Goal: Complete application form

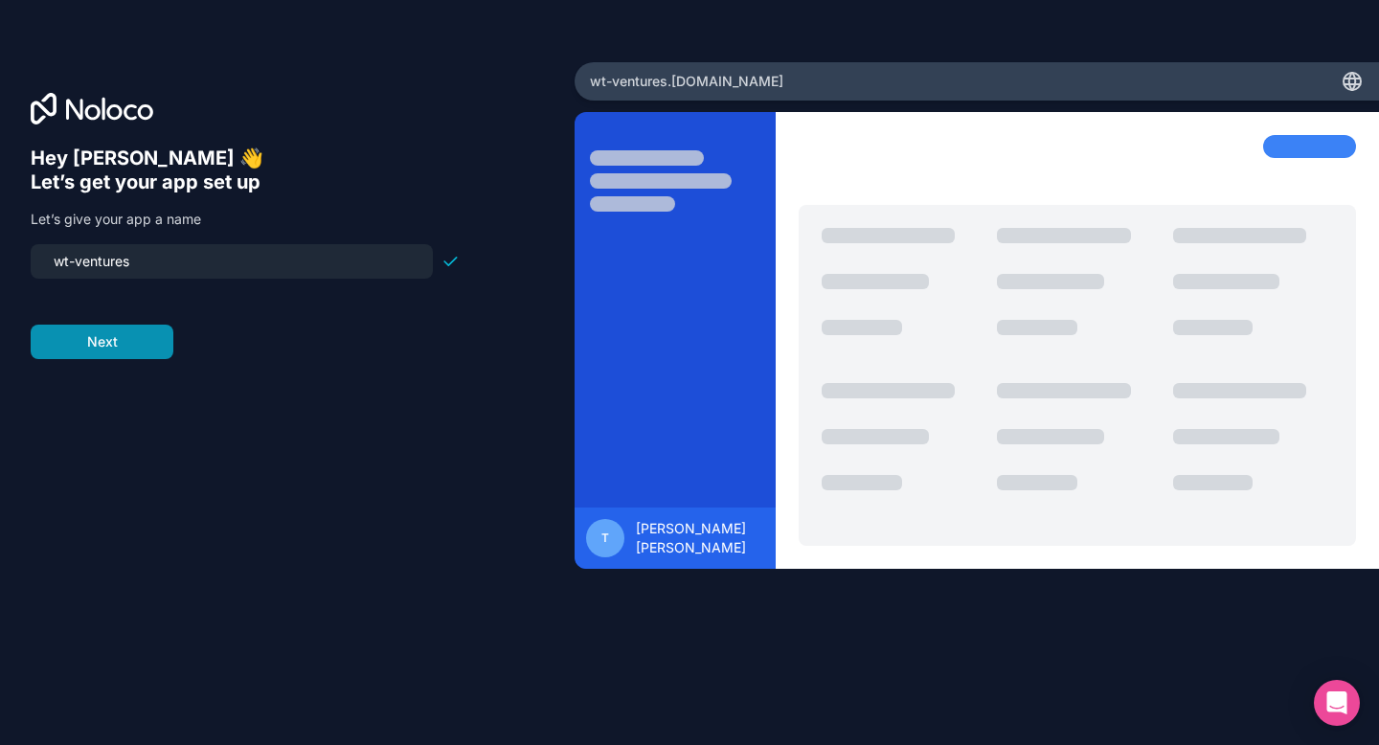
click at [119, 331] on button "Next" at bounding box center [102, 342] width 143 height 34
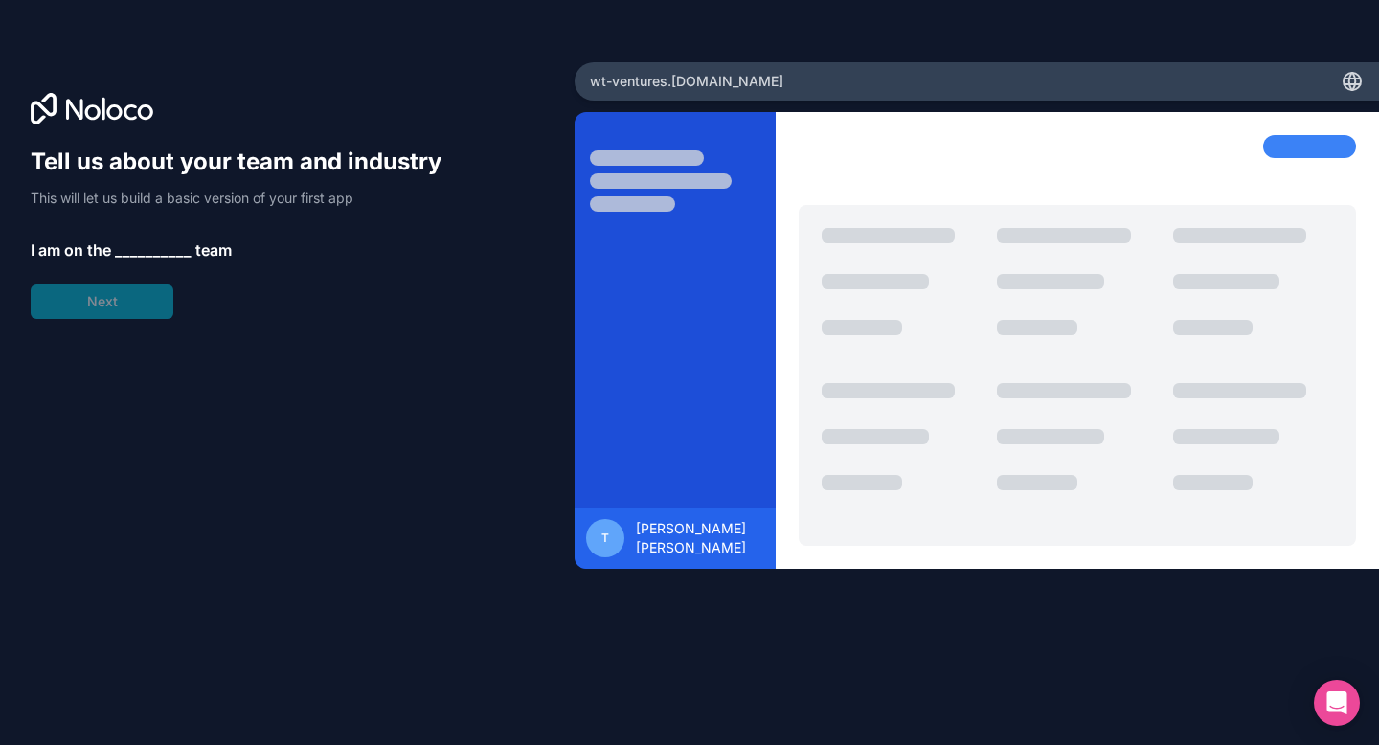
click at [158, 253] on span "__________" at bounding box center [153, 249] width 77 height 23
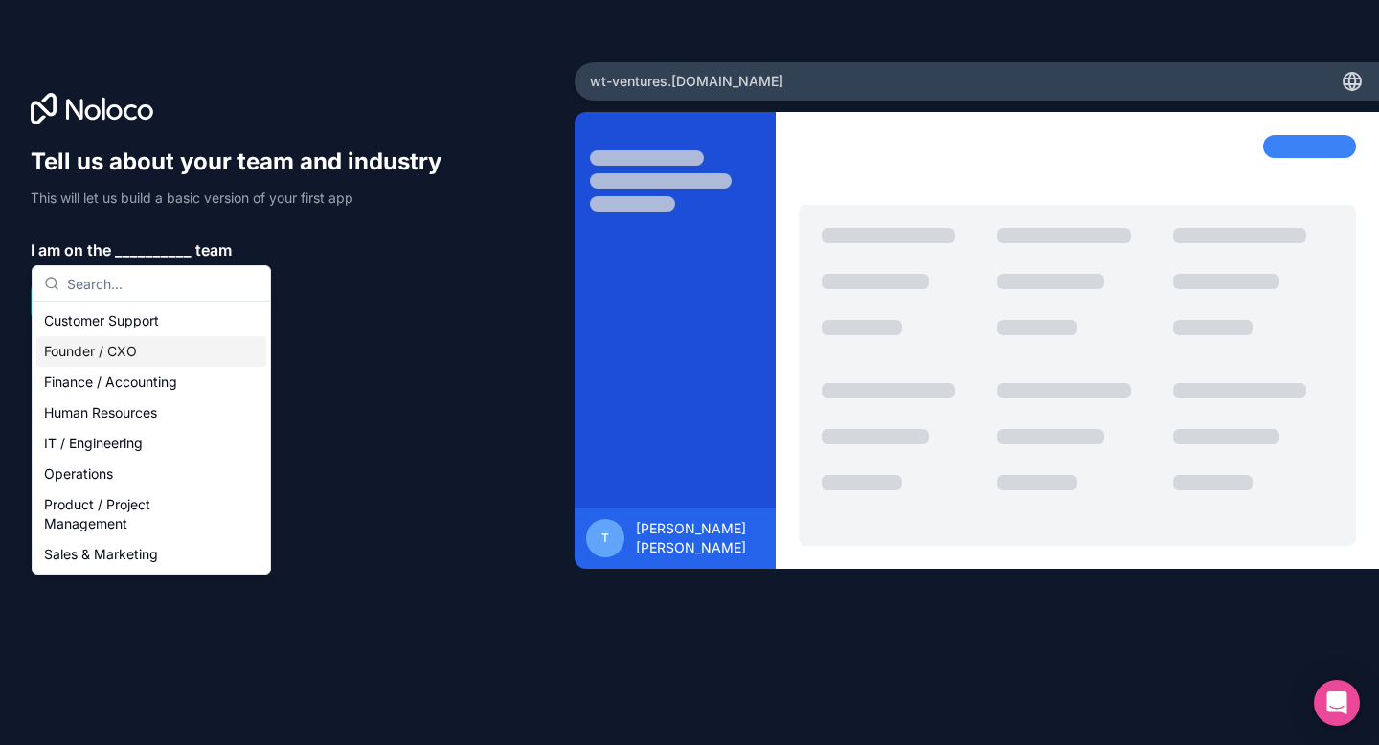
click at [131, 354] on div "Founder / CXO" at bounding box center [151, 351] width 230 height 31
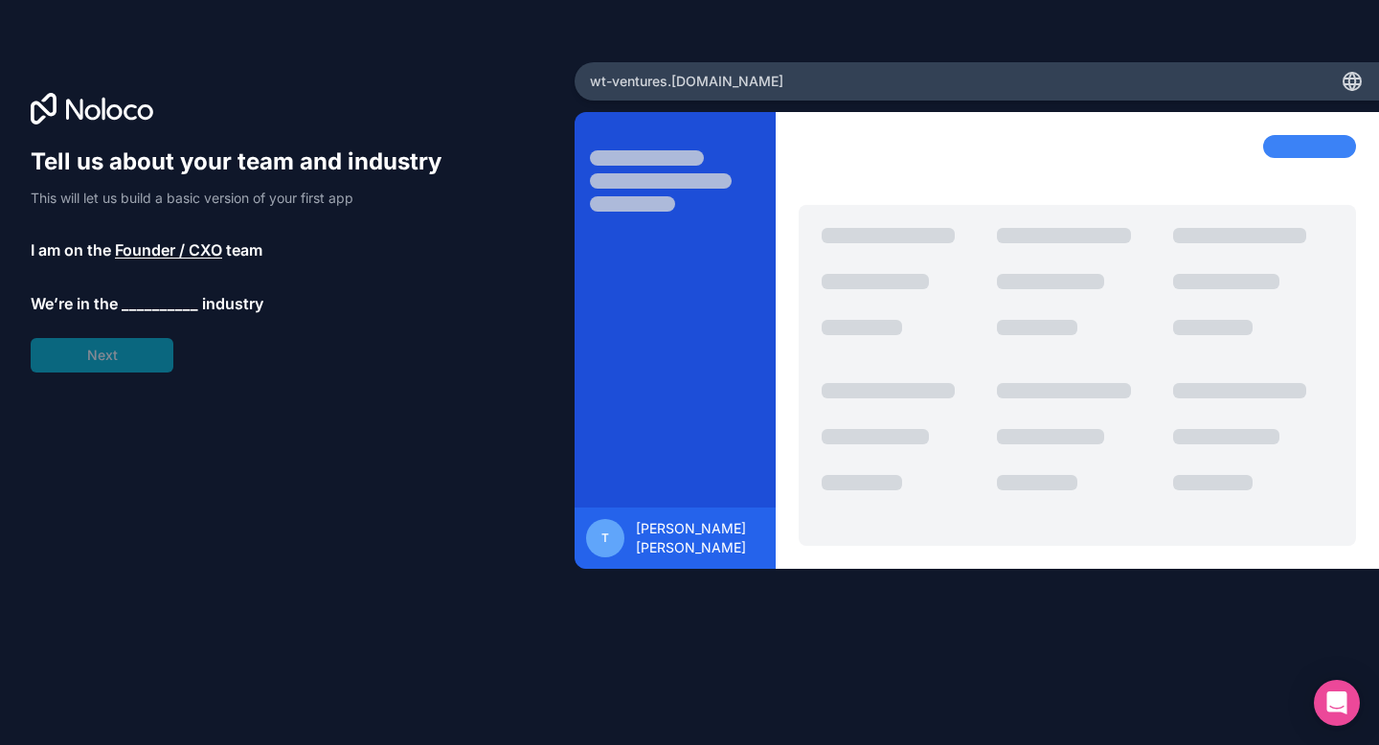
click at [157, 305] on span "__________" at bounding box center [160, 303] width 77 height 23
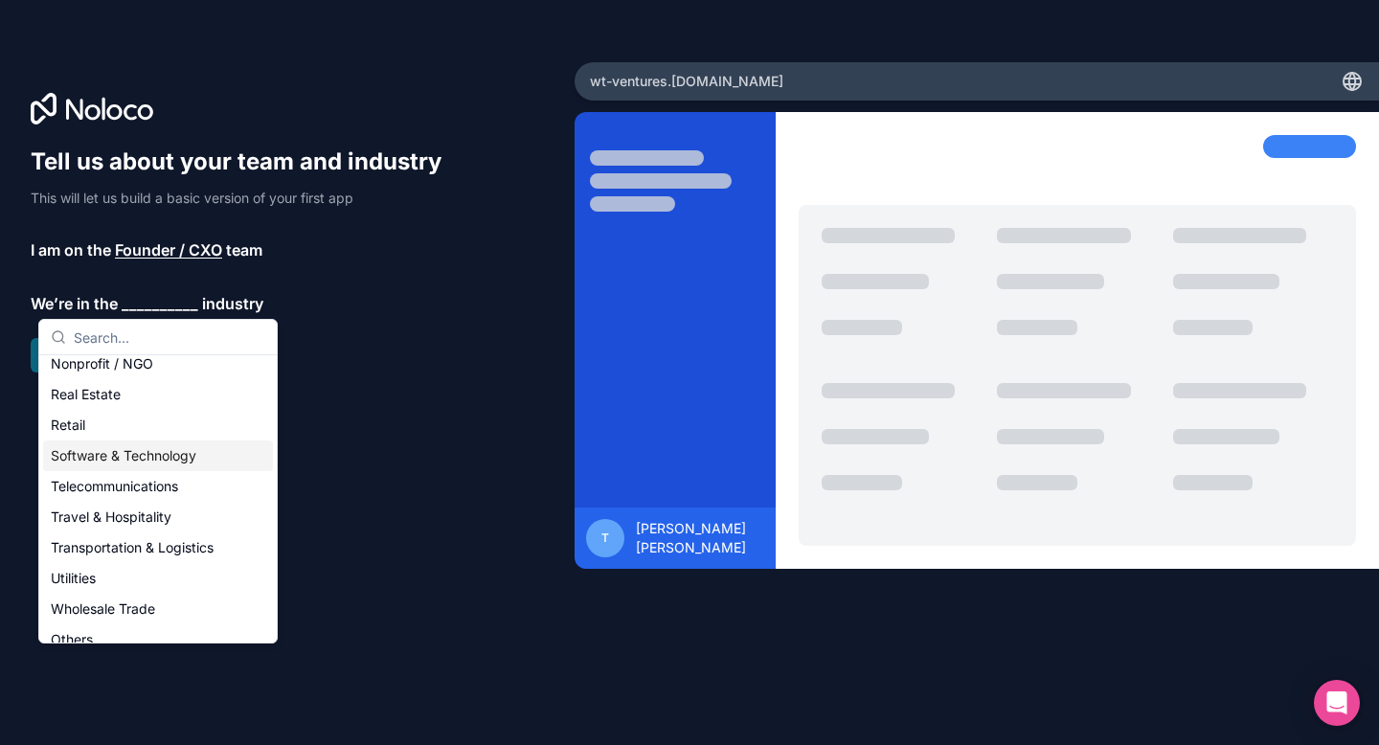
scroll to position [395, 0]
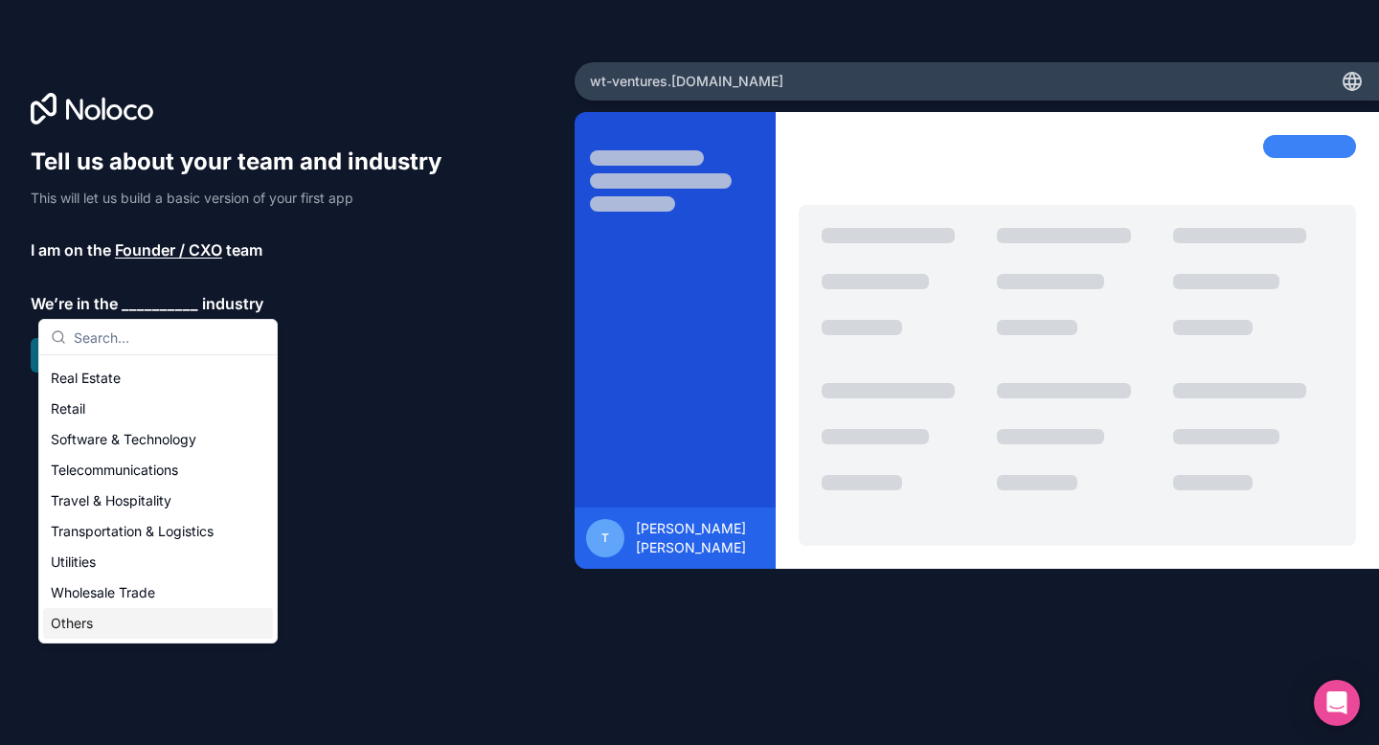
click at [93, 615] on div "Others" at bounding box center [158, 623] width 230 height 31
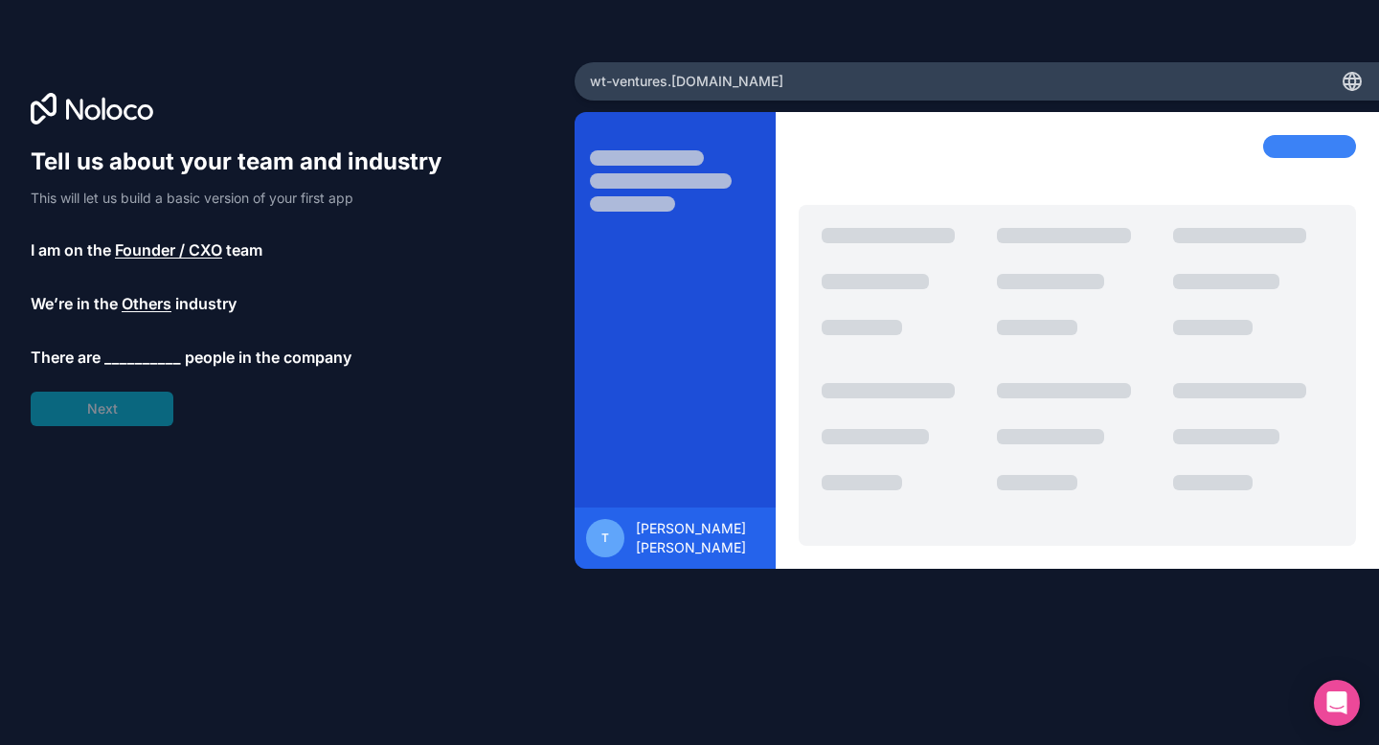
click at [140, 352] on span "__________" at bounding box center [142, 357] width 77 height 23
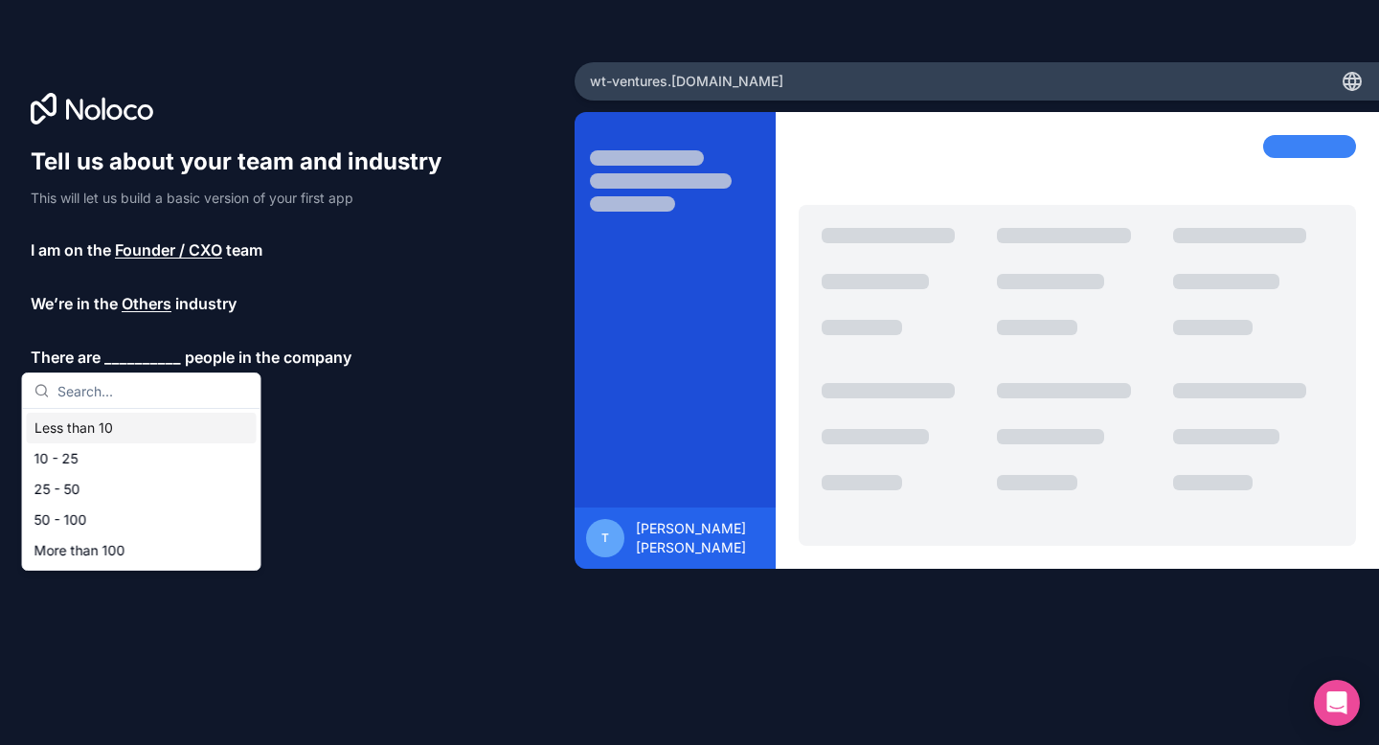
click at [86, 456] on div "10 - 25" at bounding box center [142, 458] width 230 height 31
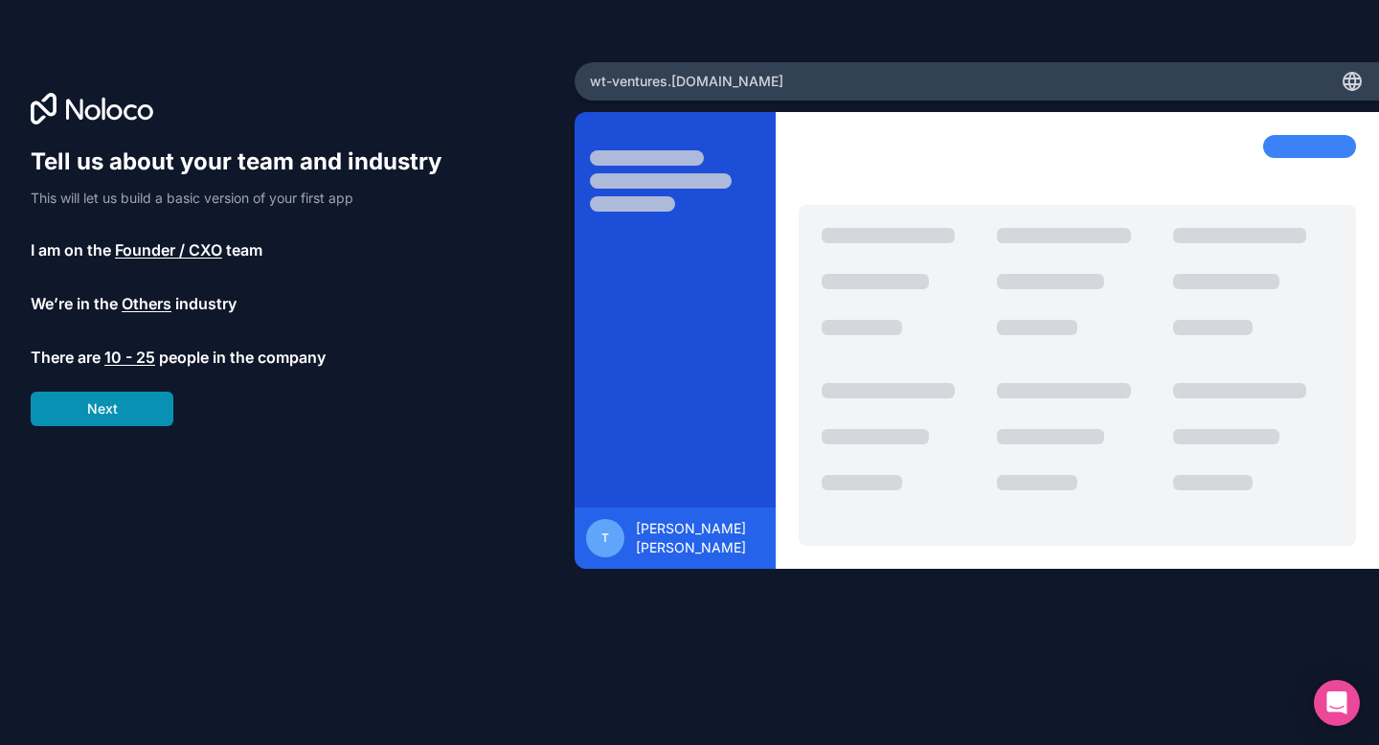
click at [130, 406] on button "Next" at bounding box center [102, 409] width 143 height 34
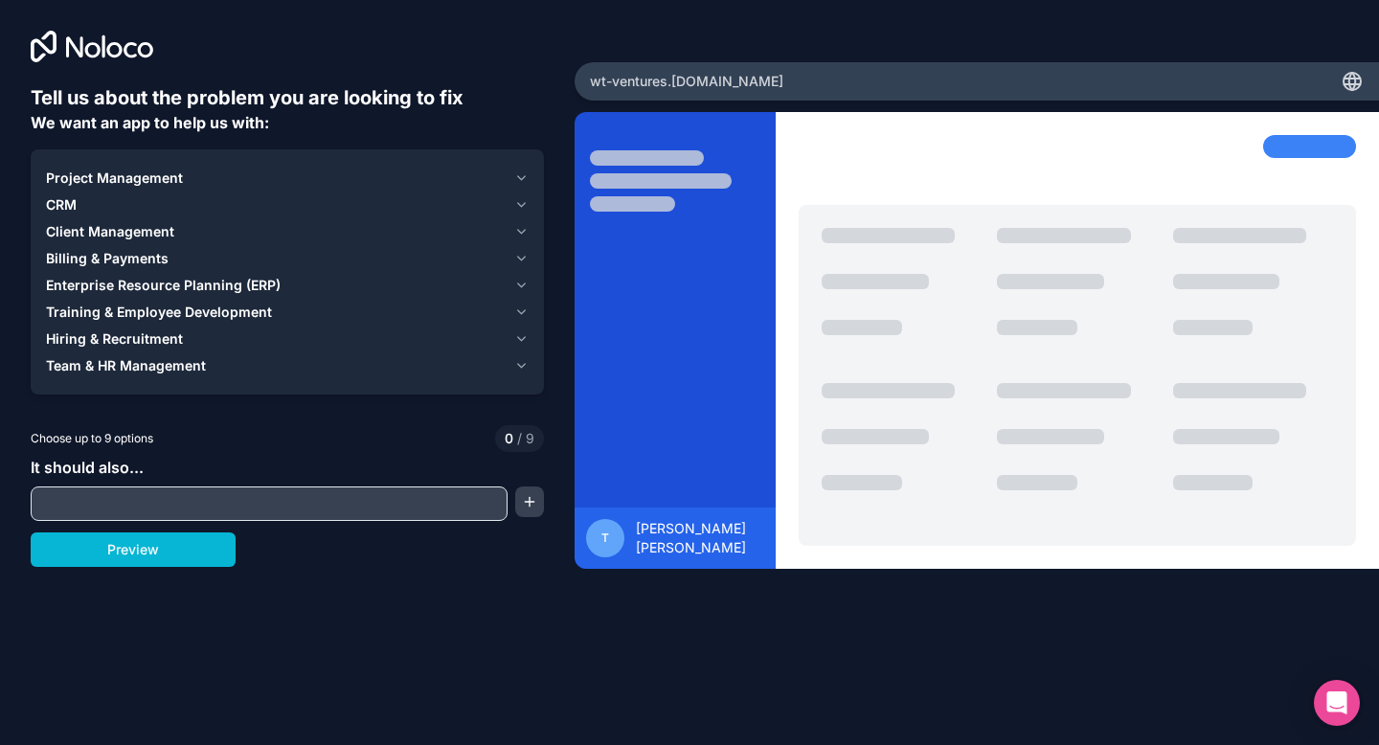
click at [127, 438] on span "Choose up to 9 options" at bounding box center [92, 438] width 123 height 17
click at [206, 547] on button "Preview" at bounding box center [133, 549] width 205 height 34
click at [523, 175] on icon "button" at bounding box center [521, 177] width 14 height 15
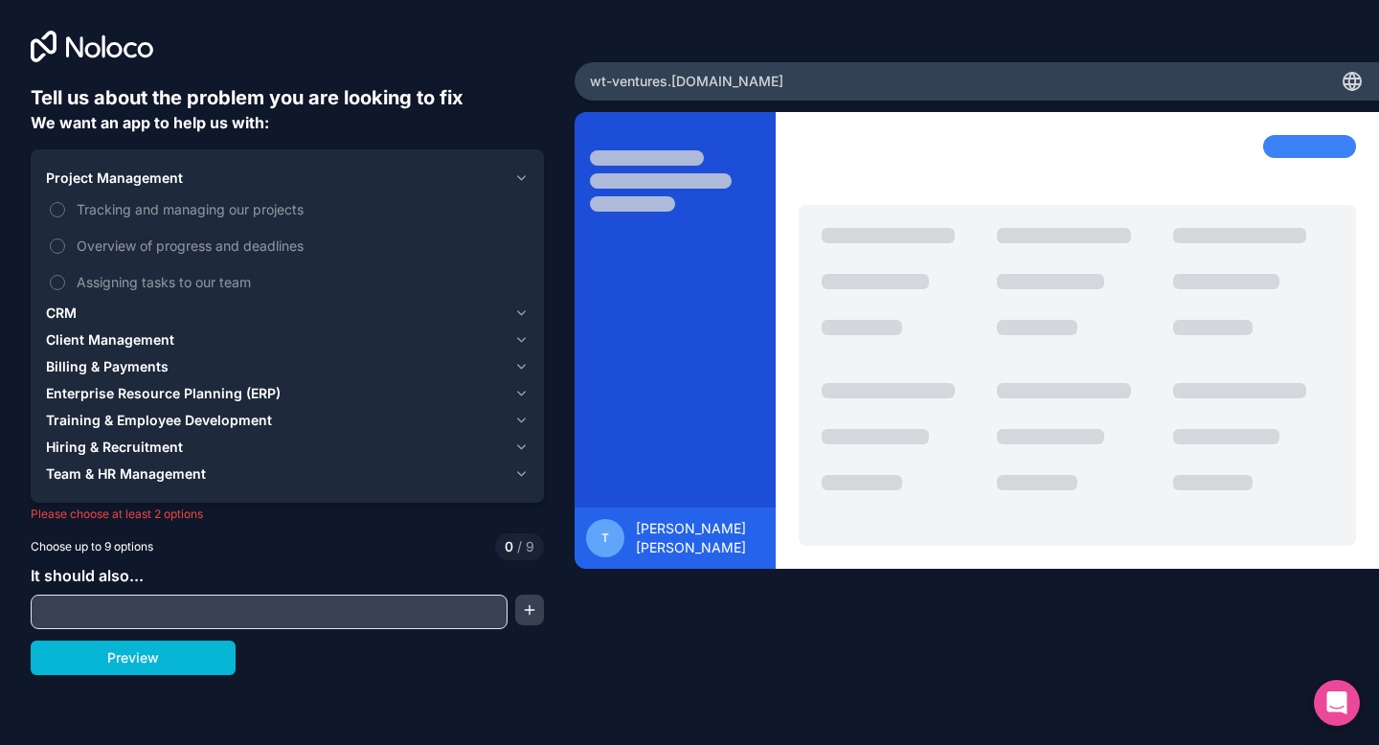
click at [521, 314] on icon "button" at bounding box center [522, 313] width 8 height 4
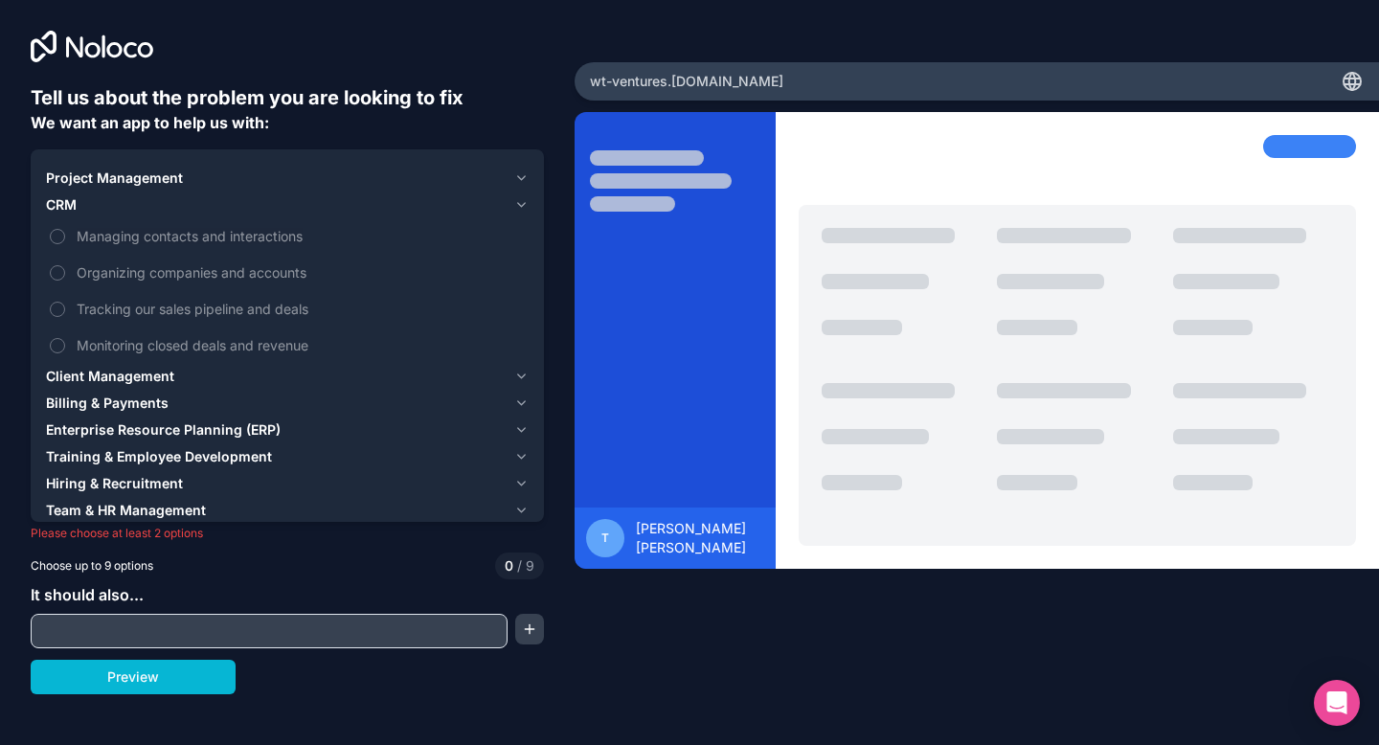
click at [519, 378] on icon "button" at bounding box center [521, 376] width 14 height 15
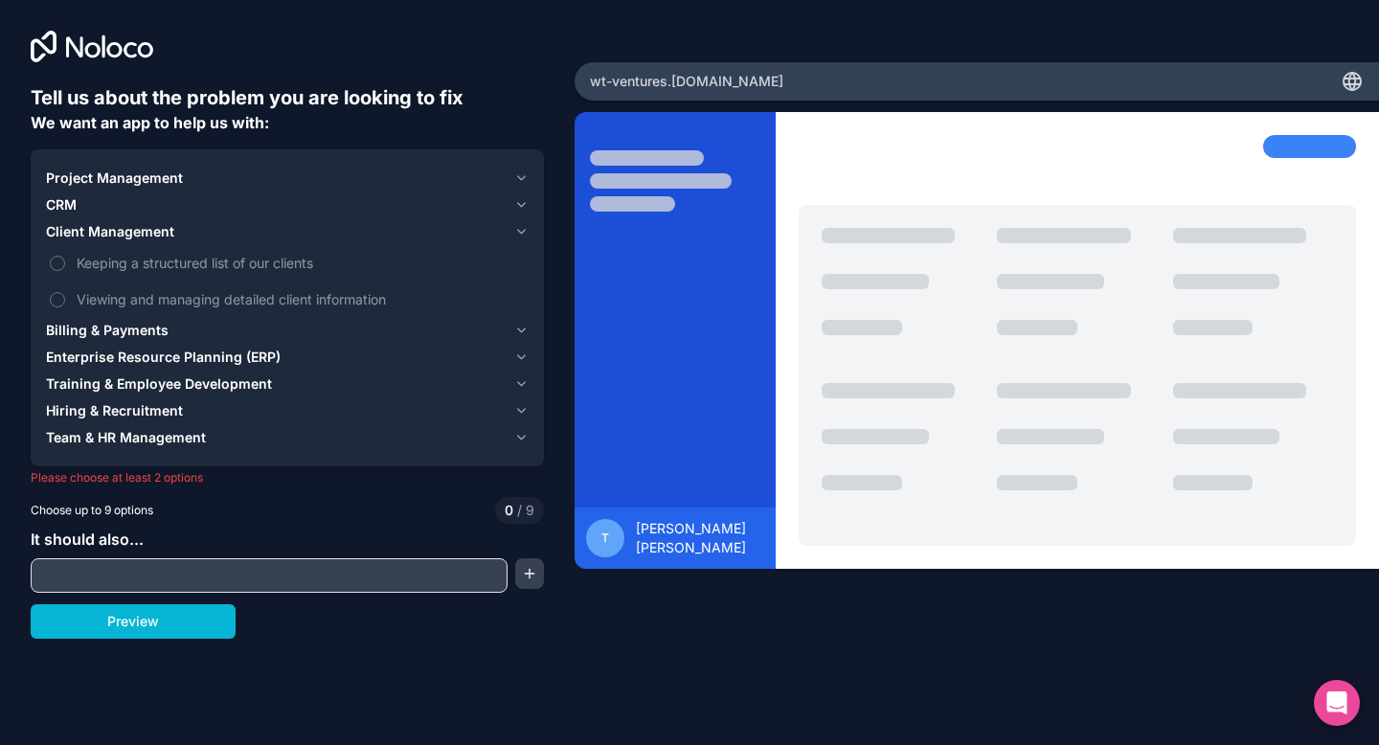
click at [520, 178] on icon "button" at bounding box center [522, 178] width 8 height 4
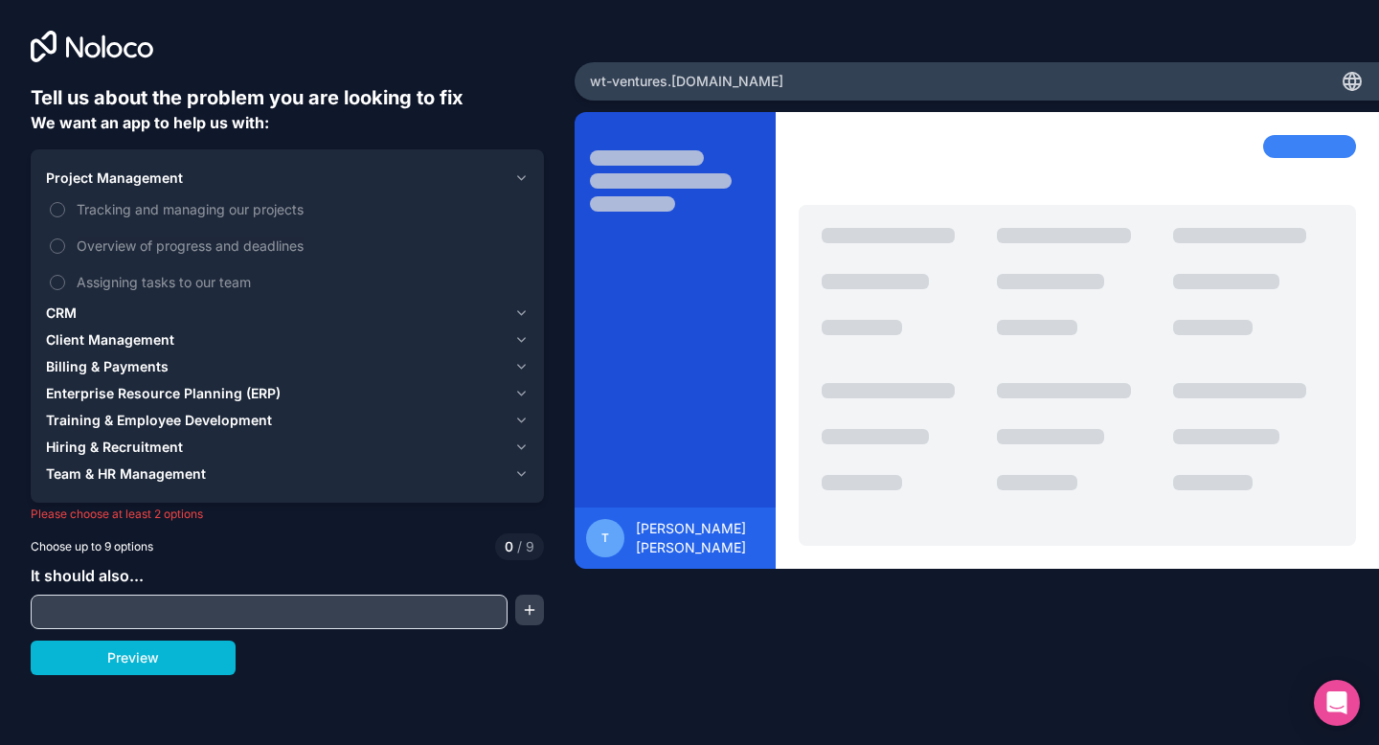
click at [523, 309] on icon "button" at bounding box center [521, 312] width 14 height 15
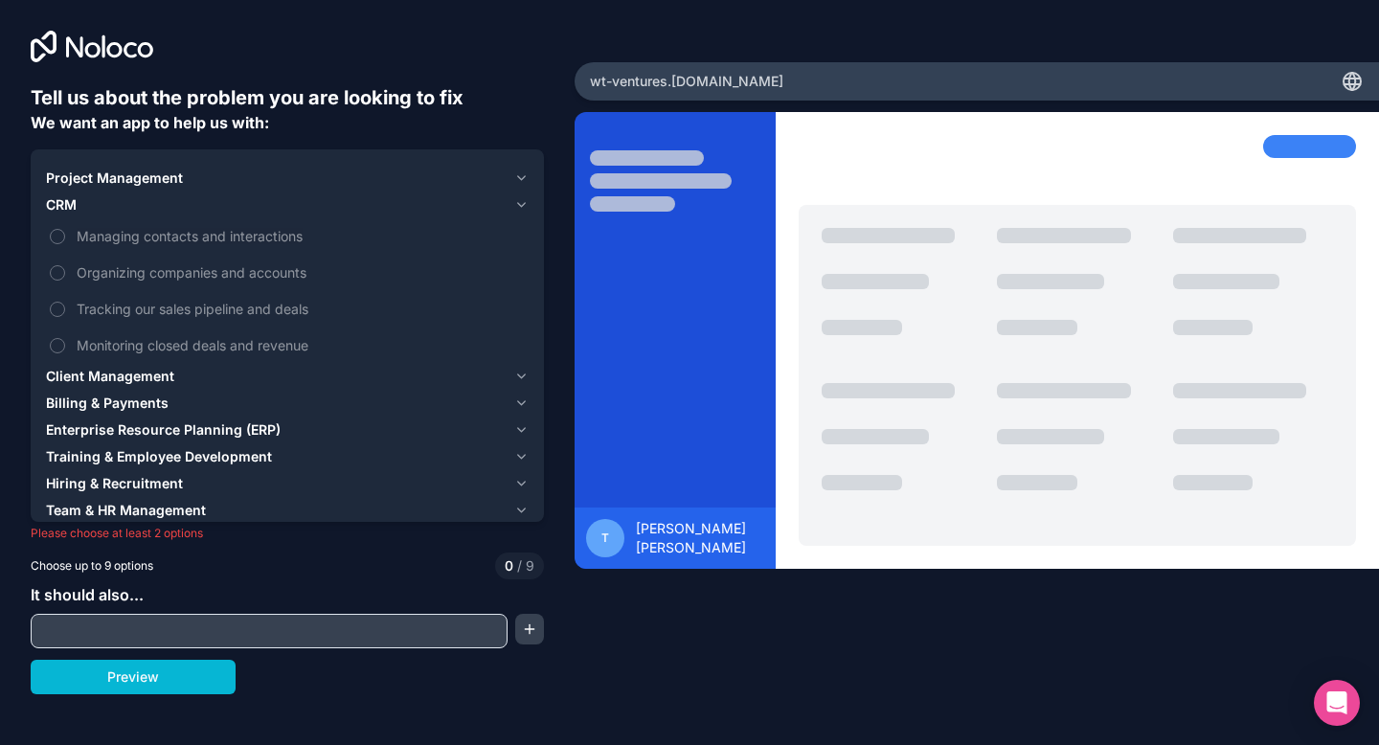
click at [519, 372] on icon "button" at bounding box center [521, 376] width 14 height 15
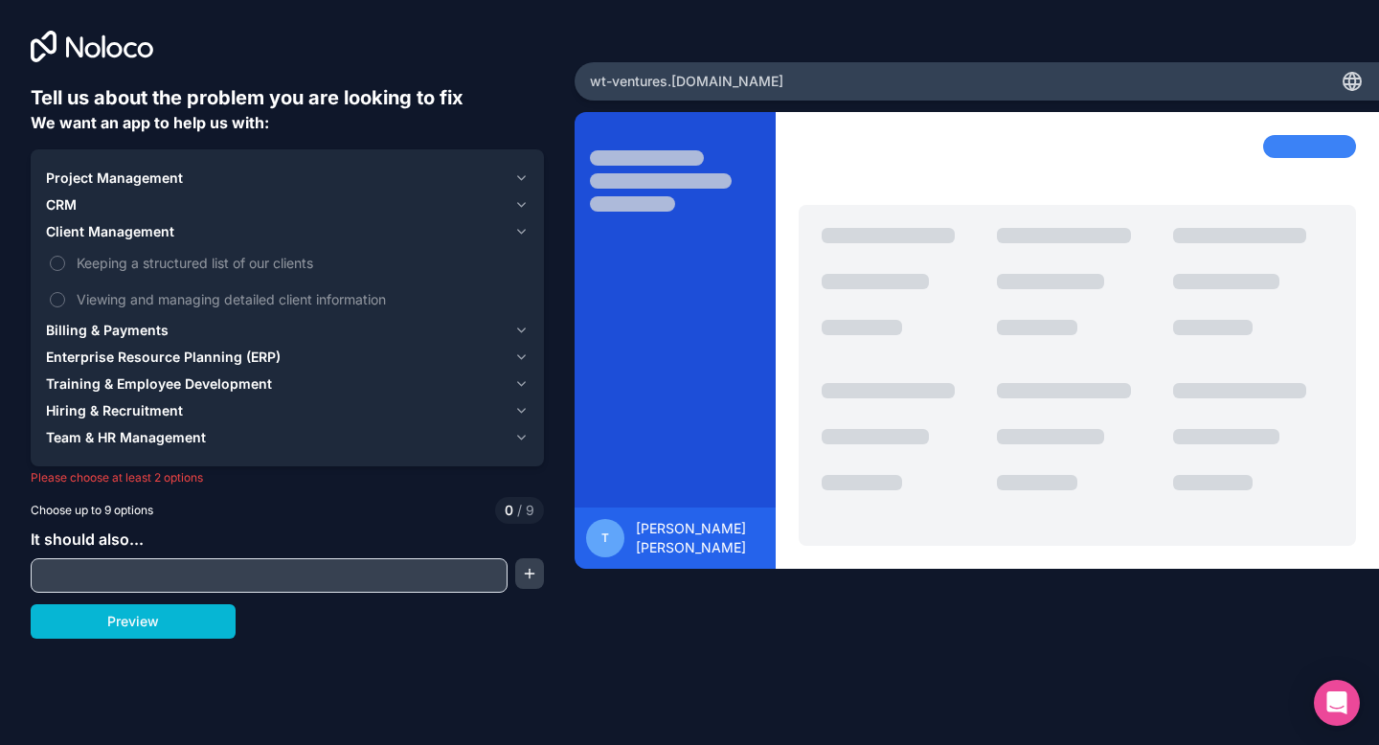
click at [522, 339] on button "Billing & Payments" at bounding box center [287, 330] width 483 height 27
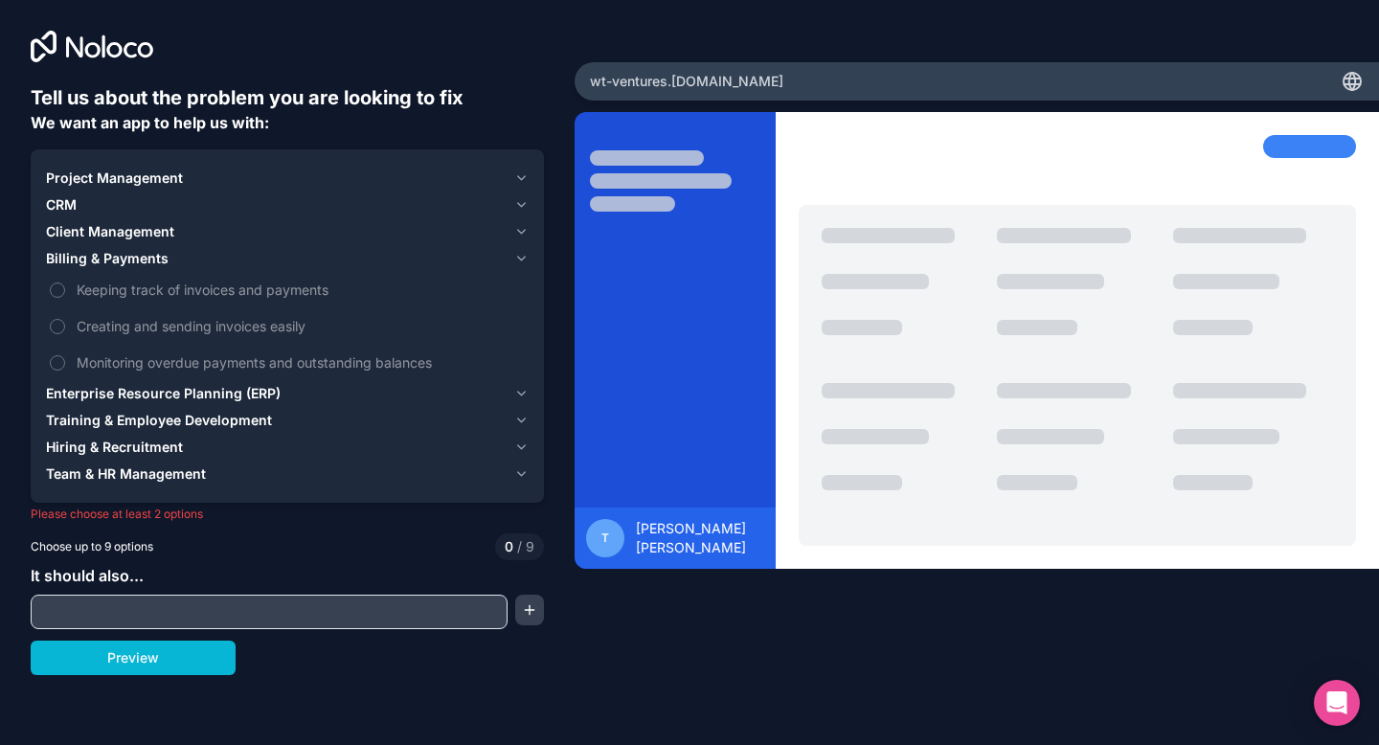
click at [514, 417] on icon "button" at bounding box center [521, 420] width 14 height 15
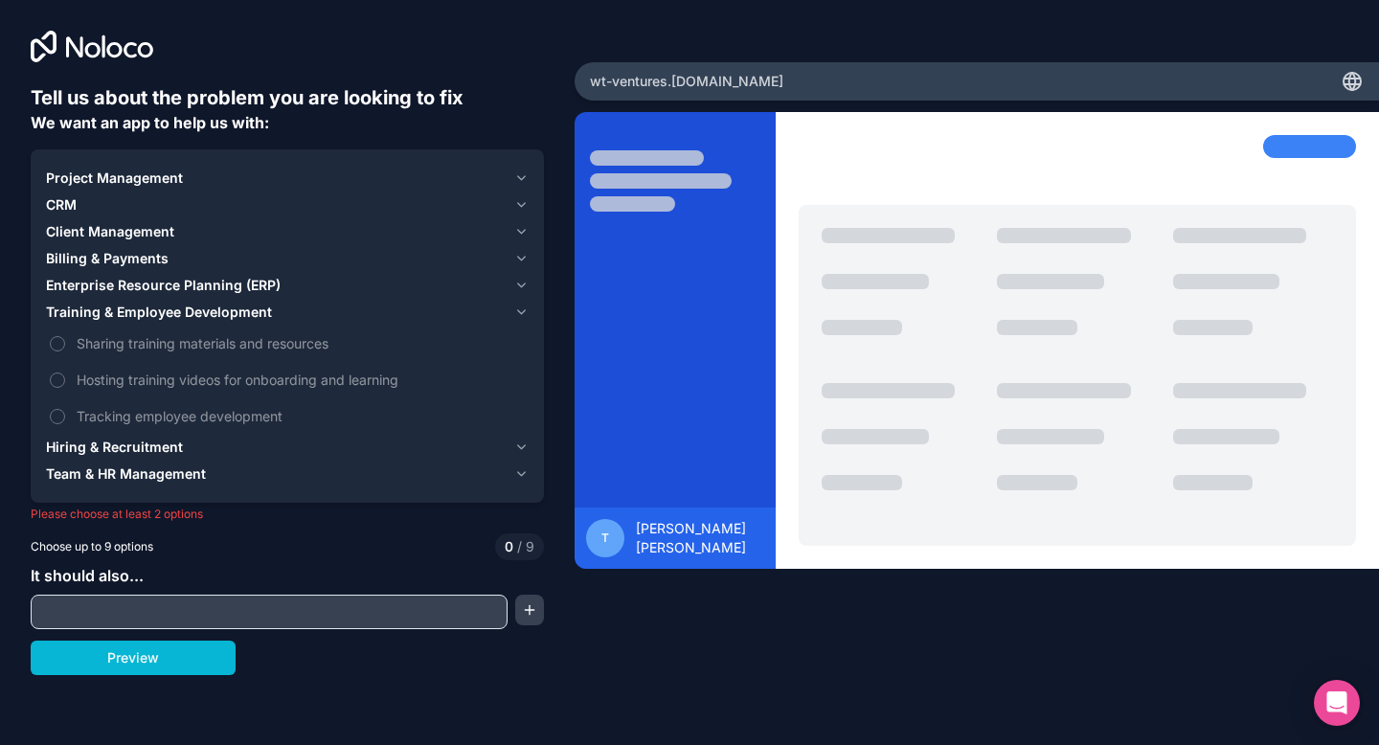
click at [518, 441] on icon "button" at bounding box center [521, 447] width 14 height 15
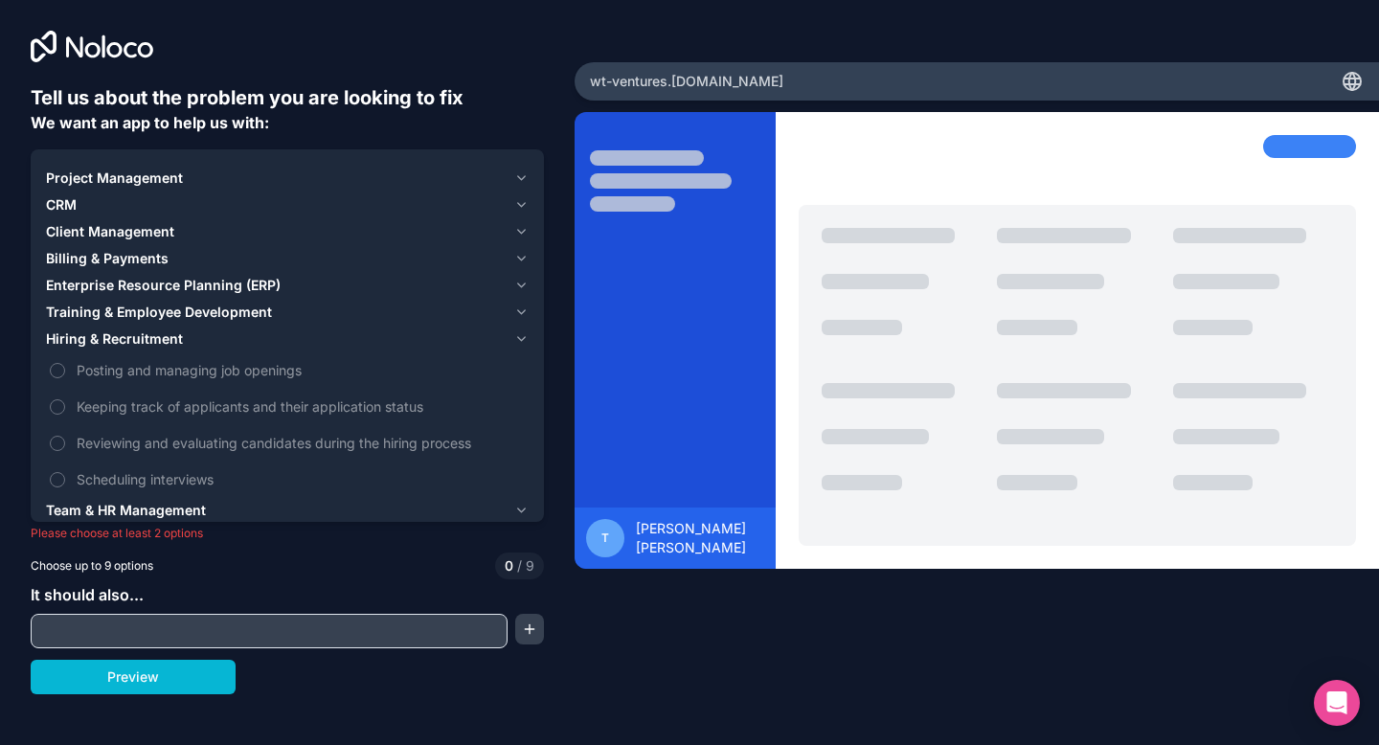
click at [517, 508] on icon "button" at bounding box center [521, 510] width 14 height 15
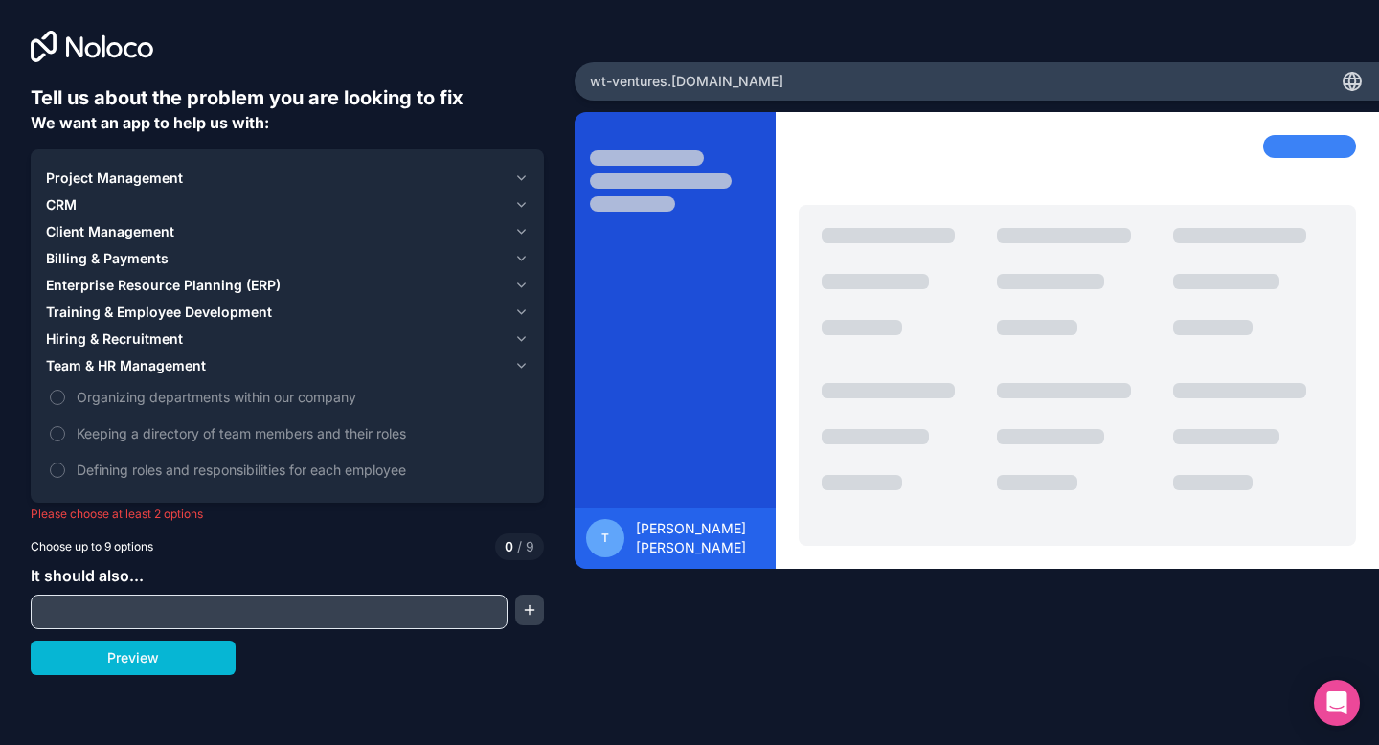
click at [318, 610] on input "text" at bounding box center [268, 612] width 467 height 27
click at [531, 617] on button "button" at bounding box center [529, 610] width 29 height 31
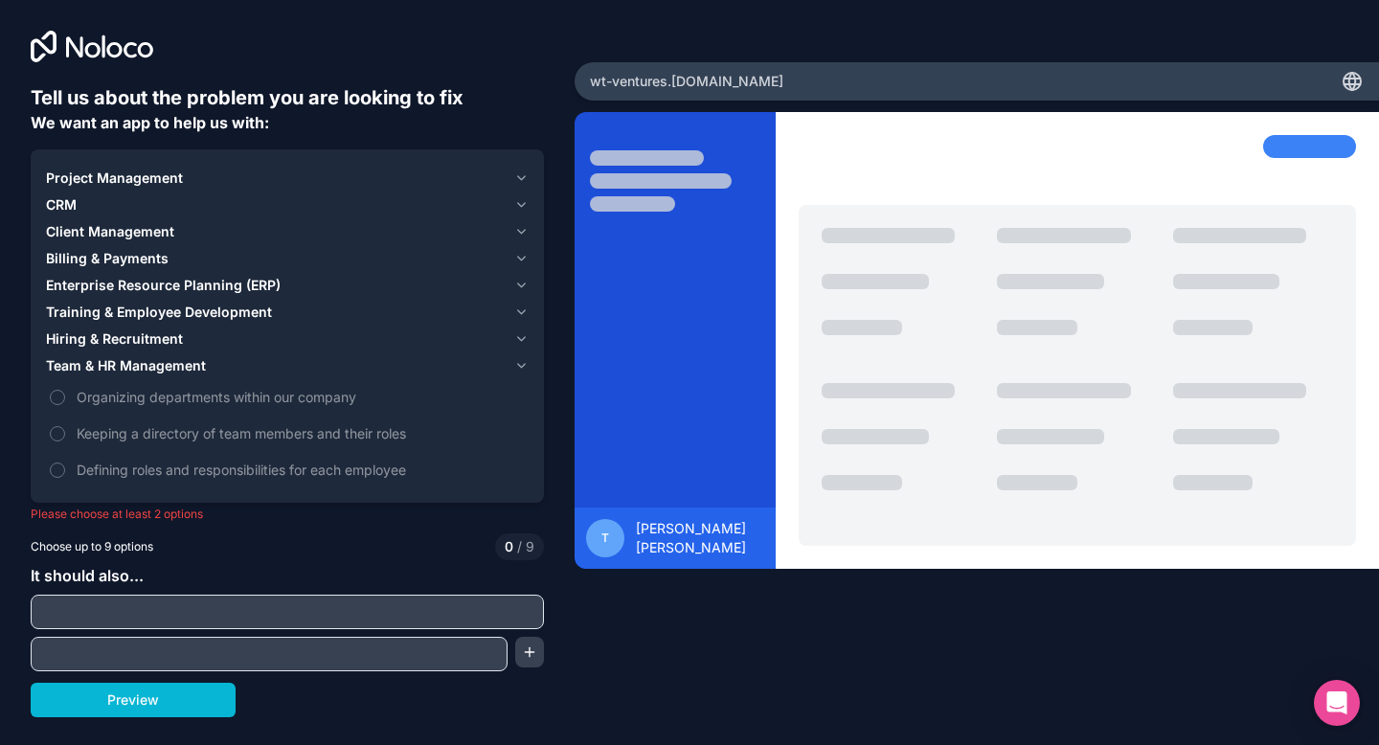
click at [487, 611] on input "text" at bounding box center [287, 612] width 504 height 27
type input "kkkkk"
click at [192, 696] on button "Preview" at bounding box center [133, 700] width 205 height 34
click at [61, 463] on button "Defining roles and responsibilities for each employee" at bounding box center [57, 470] width 15 height 15
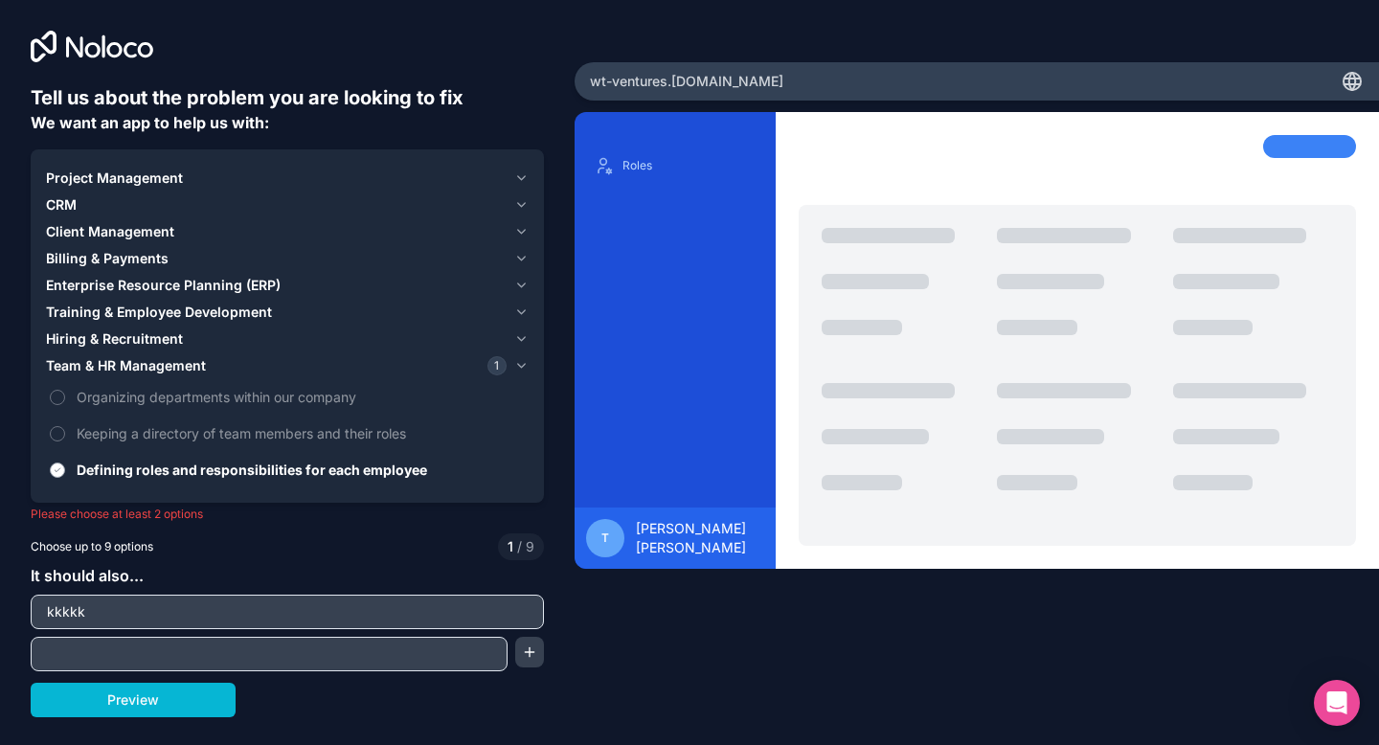
click at [57, 460] on label "Defining roles and responsibilities for each employee" at bounding box center [287, 469] width 483 height 35
click at [57, 463] on button "Defining roles and responsibilities for each employee" at bounding box center [57, 470] width 15 height 15
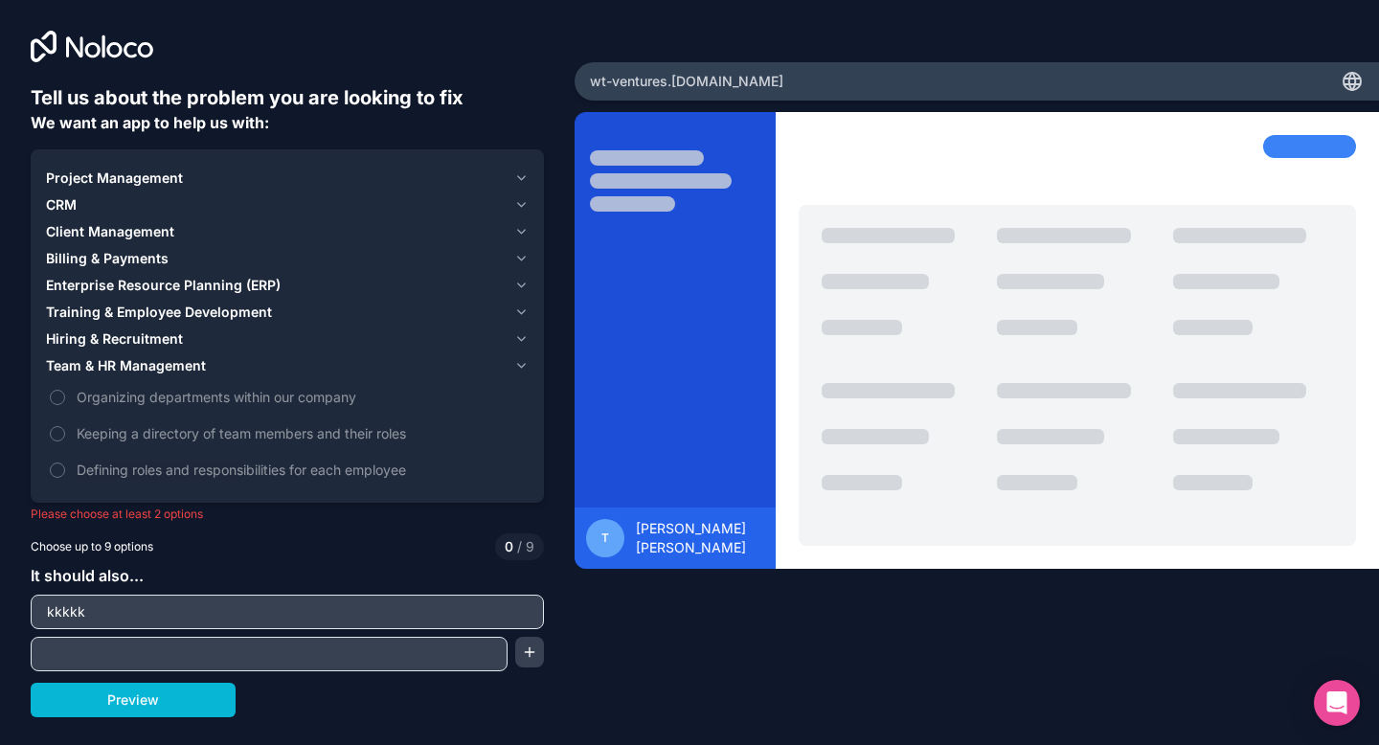
click at [516, 181] on icon "button" at bounding box center [521, 177] width 14 height 15
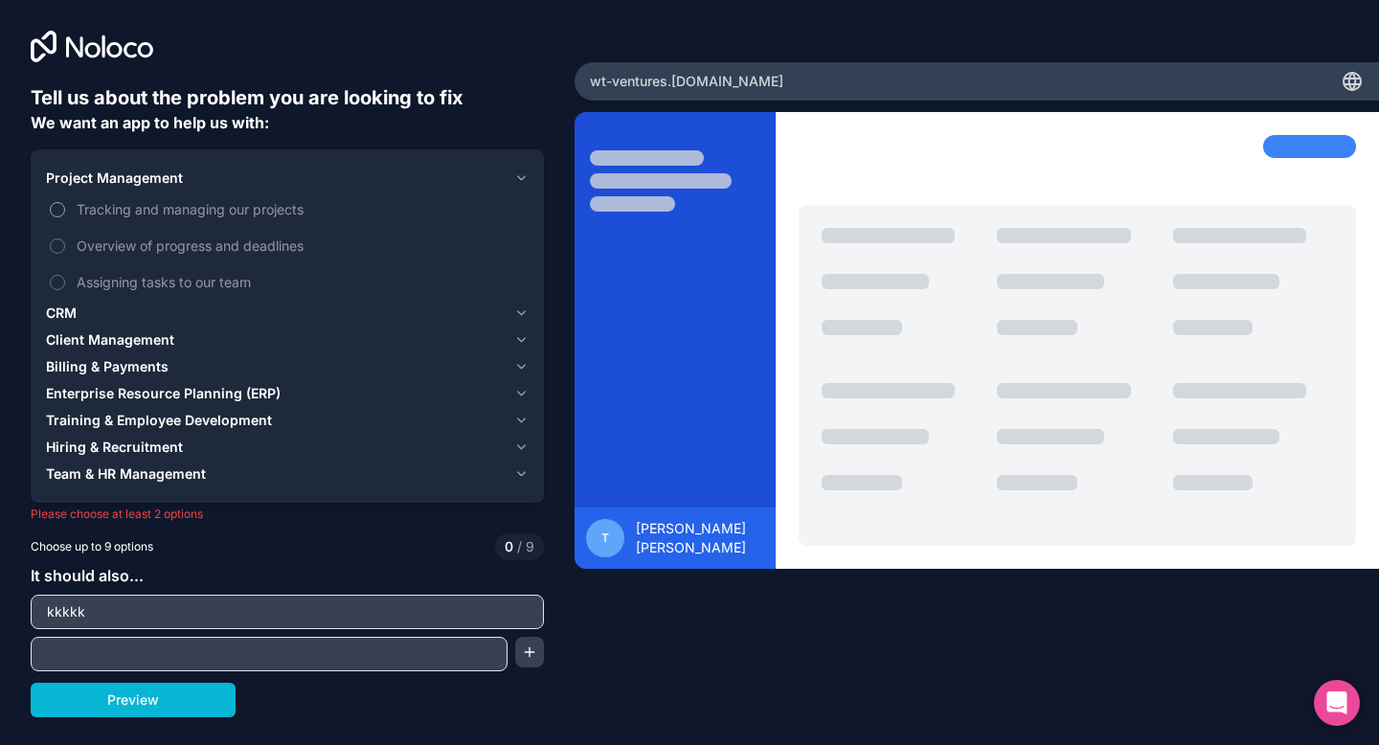
click at [192, 209] on span "Tracking and managing our projects" at bounding box center [301, 209] width 448 height 20
click at [65, 209] on button "Tracking and managing our projects" at bounding box center [57, 209] width 15 height 15
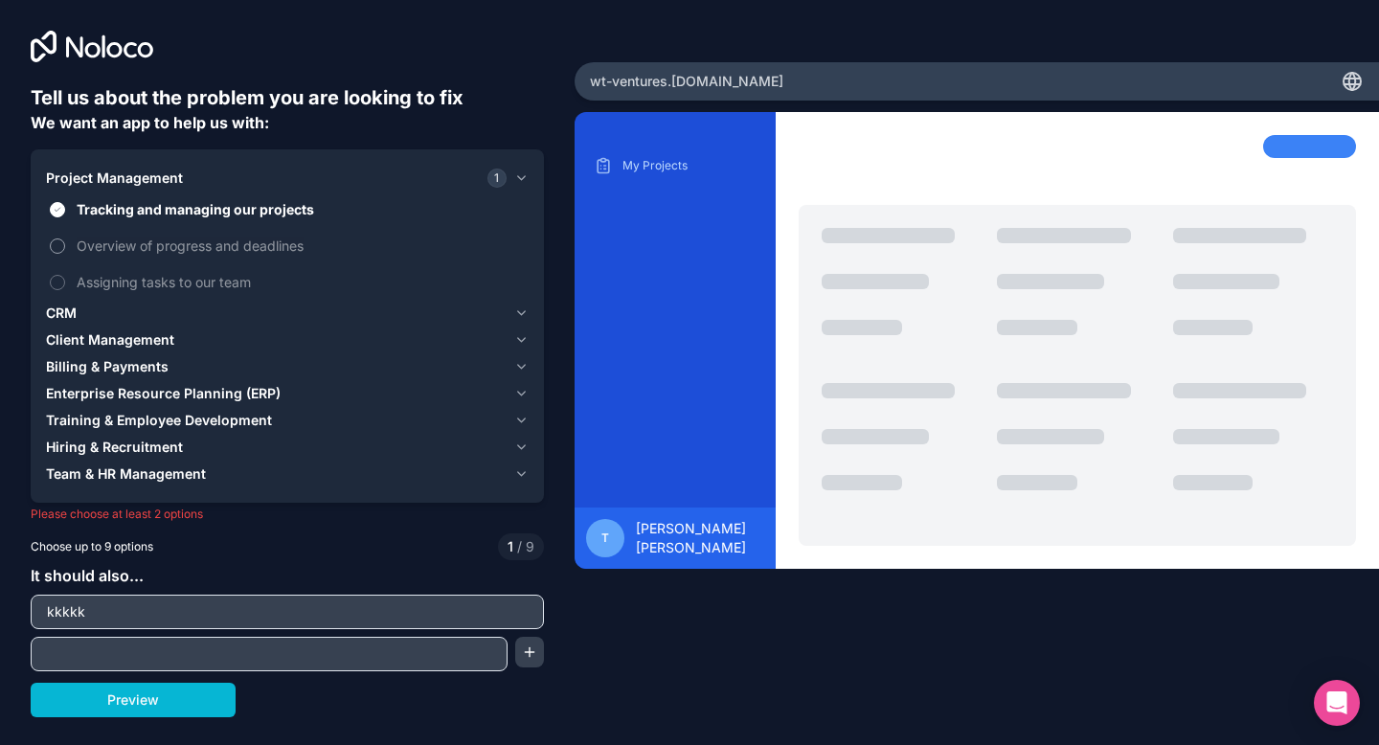
click at [183, 238] on span "Overview of progress and deadlines" at bounding box center [301, 246] width 448 height 20
click at [65, 238] on button "Overview of progress and deadlines" at bounding box center [57, 245] width 15 height 15
click at [182, 279] on span "Assigning tasks to our team" at bounding box center [301, 282] width 448 height 20
click at [65, 279] on button "Assigning tasks to our team" at bounding box center [57, 282] width 15 height 15
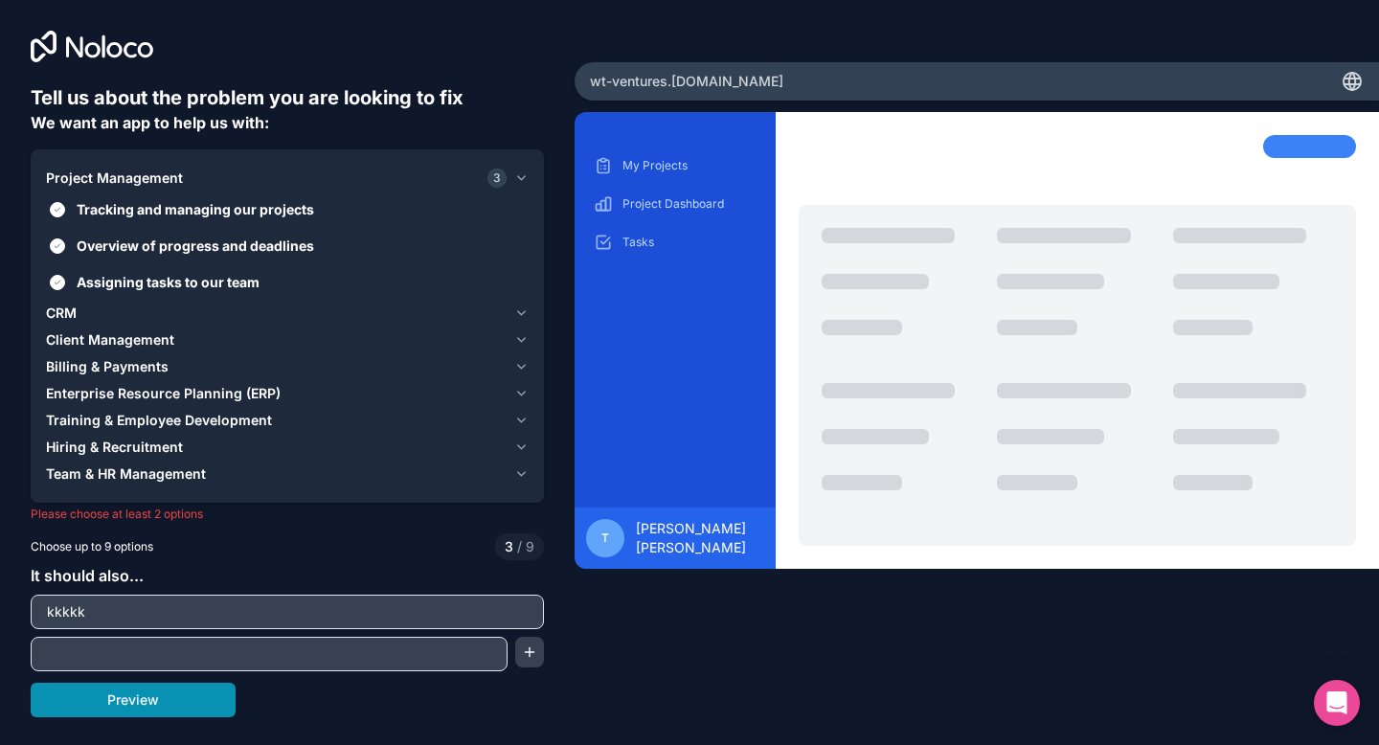
click at [127, 714] on button "Preview" at bounding box center [133, 700] width 205 height 34
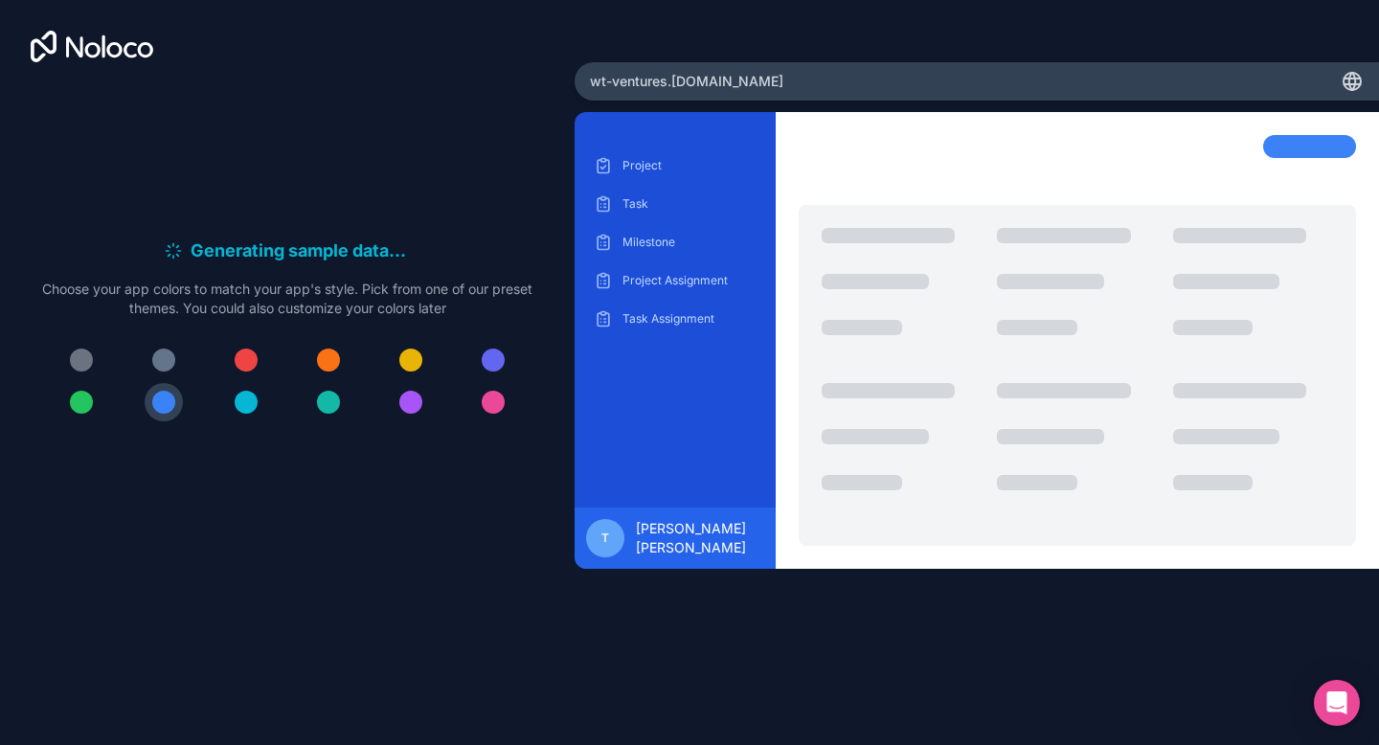
click at [103, 43] on icon at bounding box center [103, 46] width 3 height 23
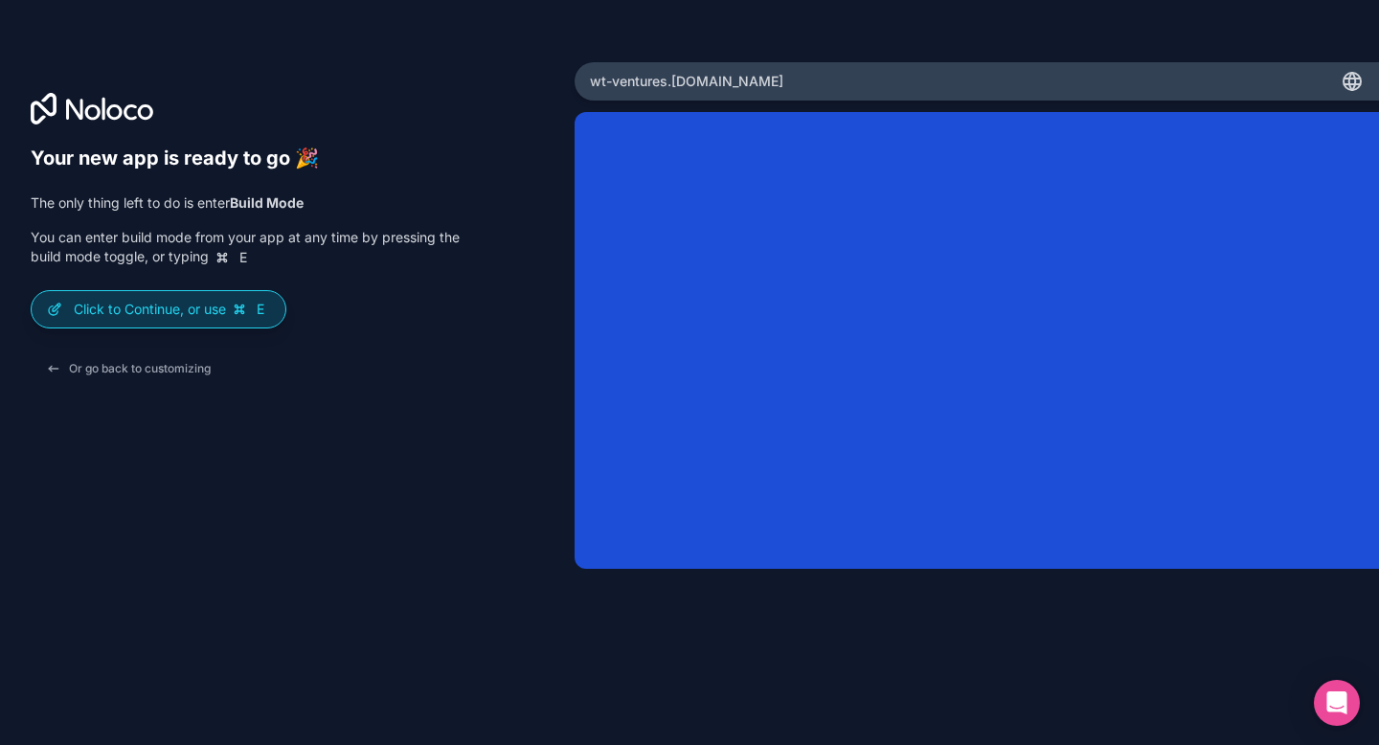
click at [189, 317] on p "Click to Continue, or use E" at bounding box center [172, 309] width 196 height 19
